Goal: Navigation & Orientation: Understand site structure

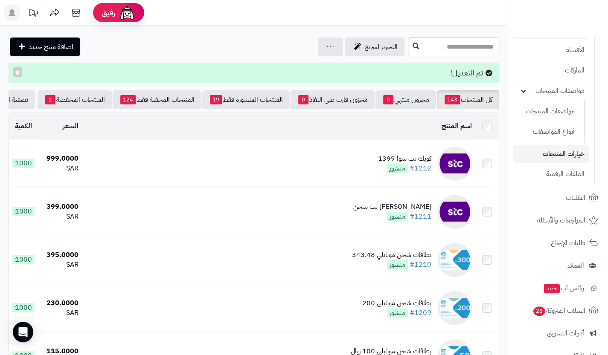
scroll to position [67, 0]
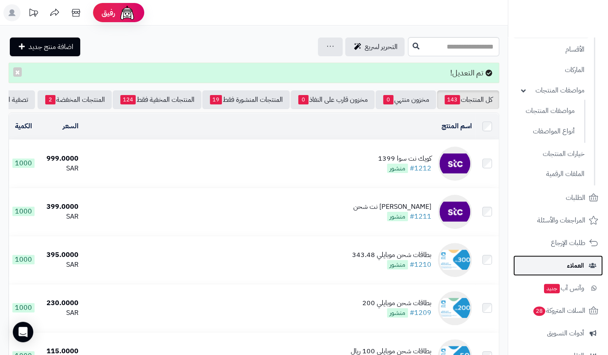
click at [589, 266] on icon at bounding box center [592, 266] width 8 height 6
click at [587, 262] on link "العملاء" at bounding box center [558, 265] width 90 height 20
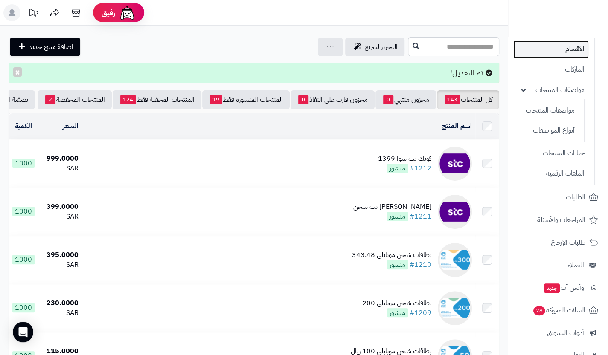
click at [567, 49] on link "الأقسام" at bounding box center [550, 49] width 75 height 17
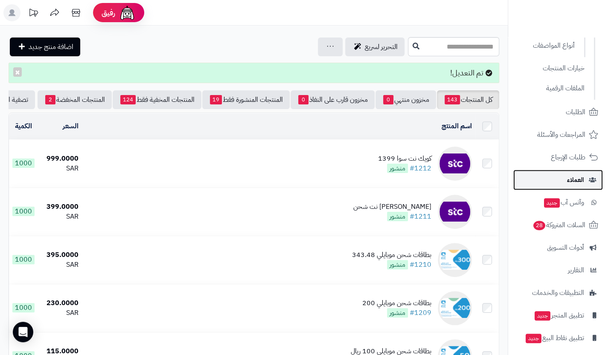
click at [580, 180] on span "العملاء" at bounding box center [575, 180] width 17 height 12
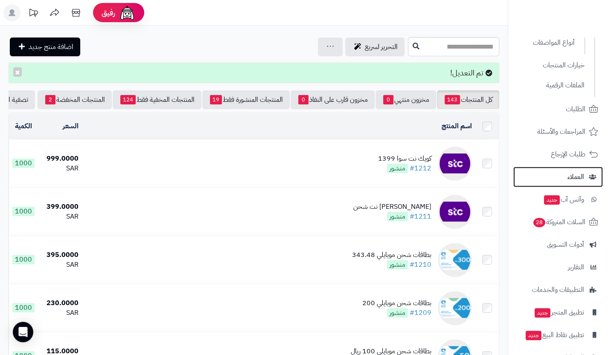
scroll to position [157, 0]
click at [563, 173] on link "العملاء" at bounding box center [558, 176] width 90 height 20
click at [565, 170] on link "العملاء" at bounding box center [558, 176] width 90 height 20
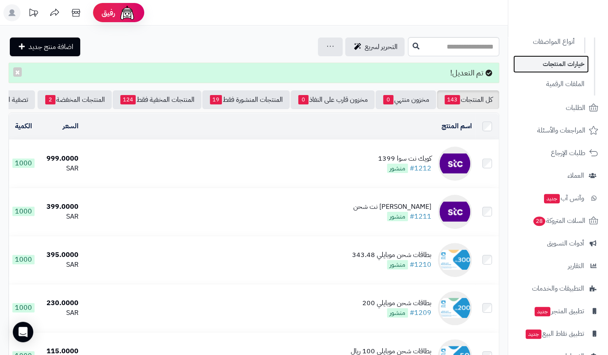
click at [562, 65] on link "خيارات المنتجات" at bounding box center [550, 63] width 75 height 17
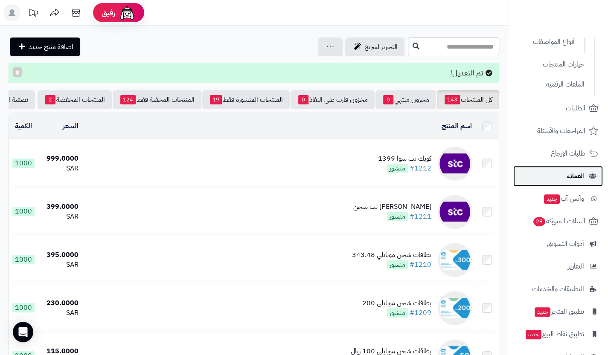
click at [594, 172] on link "العملاء" at bounding box center [558, 176] width 90 height 20
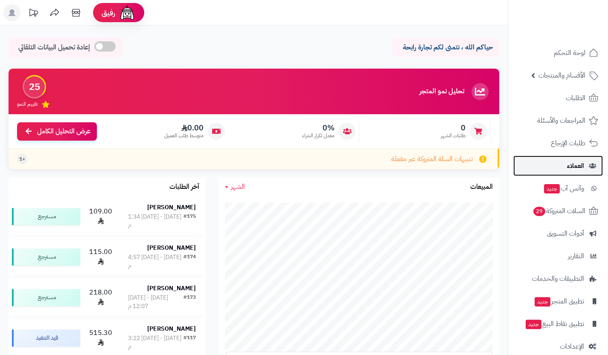
click at [574, 163] on span "العملاء" at bounding box center [575, 166] width 17 height 12
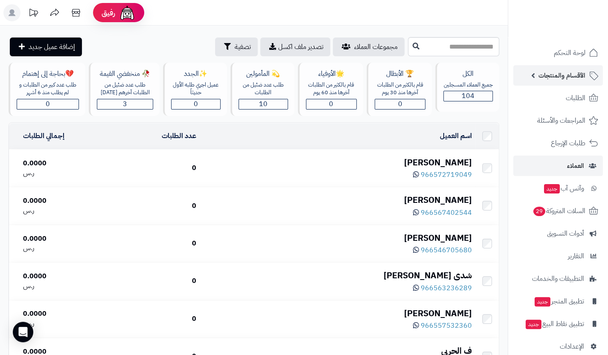
click at [563, 75] on span "الأقسام والمنتجات" at bounding box center [561, 76] width 47 height 12
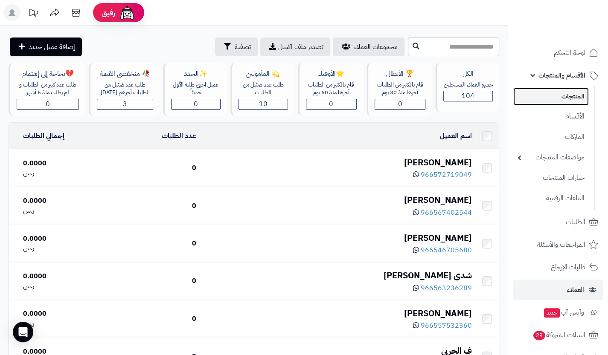
click at [572, 94] on link "المنتجات" at bounding box center [550, 96] width 75 height 17
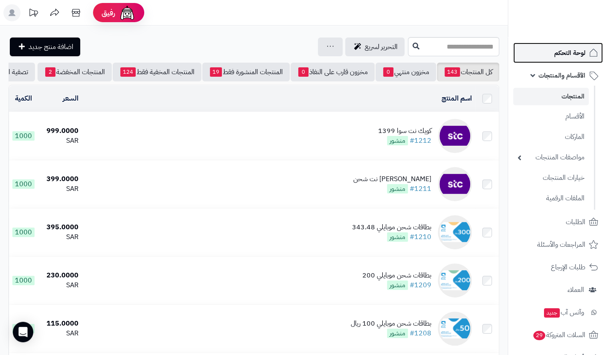
click at [577, 51] on span "لوحة التحكم" at bounding box center [569, 53] width 31 height 12
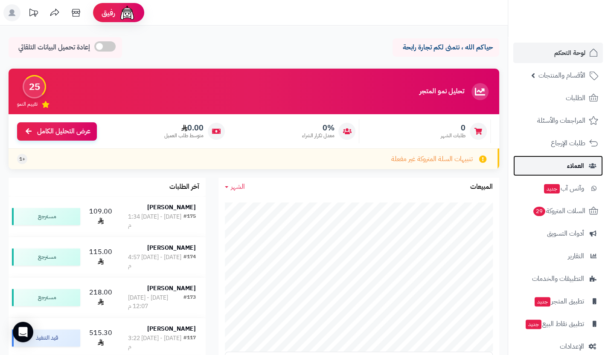
click at [577, 164] on span "العملاء" at bounding box center [575, 166] width 17 height 12
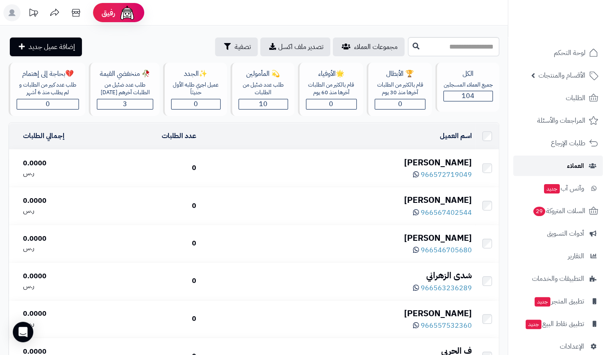
click at [577, 164] on span "العملاء" at bounding box center [575, 166] width 17 height 12
click at [574, 46] on link "لوحة التحكم" at bounding box center [558, 53] width 90 height 20
